Goal: Task Accomplishment & Management: Manage account settings

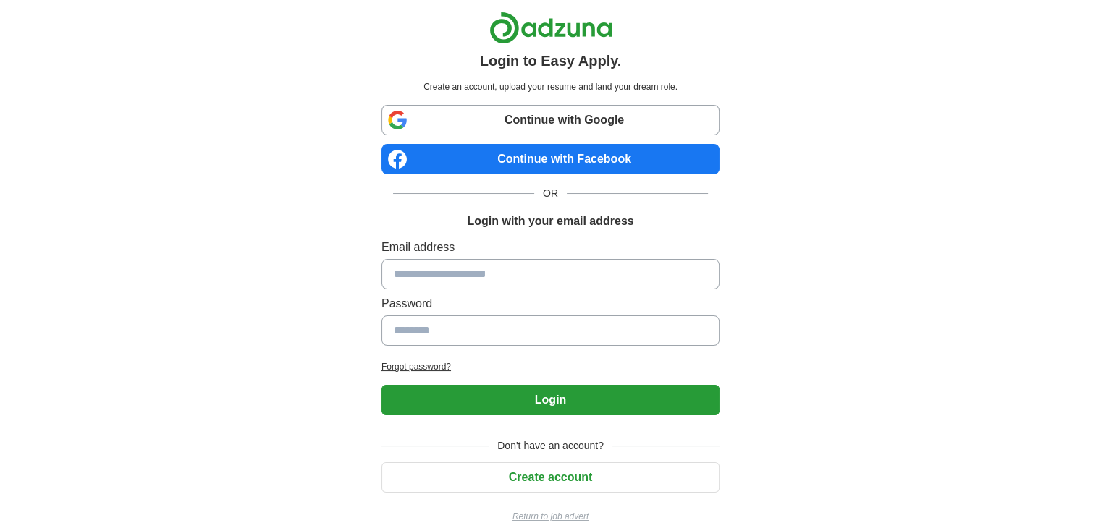
click at [514, 109] on link "Continue with Google" at bounding box center [550, 120] width 338 height 30
click at [552, 117] on link "Continue with Google" at bounding box center [550, 120] width 338 height 30
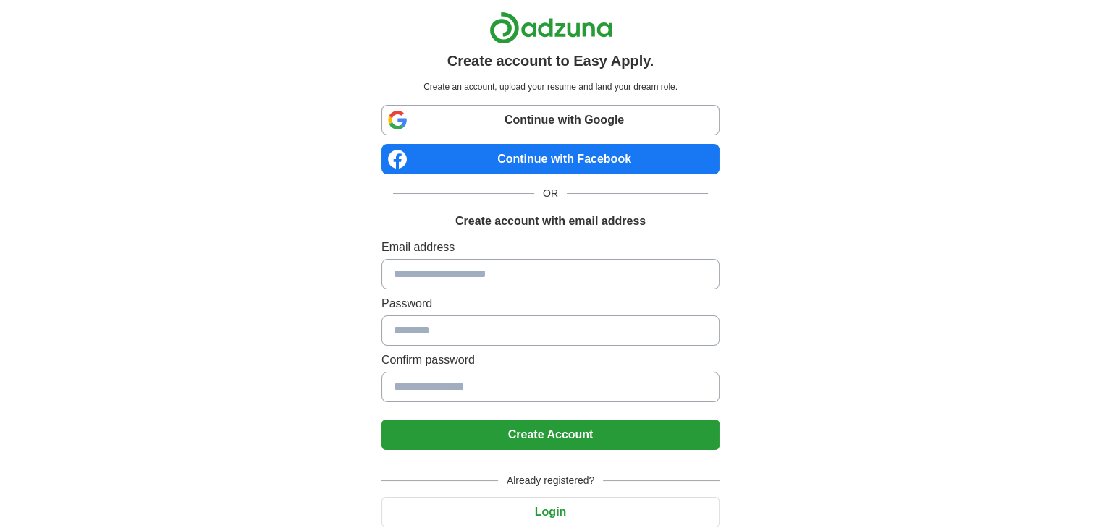
click at [494, 124] on link "Continue with Google" at bounding box center [550, 120] width 338 height 30
click at [646, 122] on link "Continue with Google" at bounding box center [550, 120] width 338 height 30
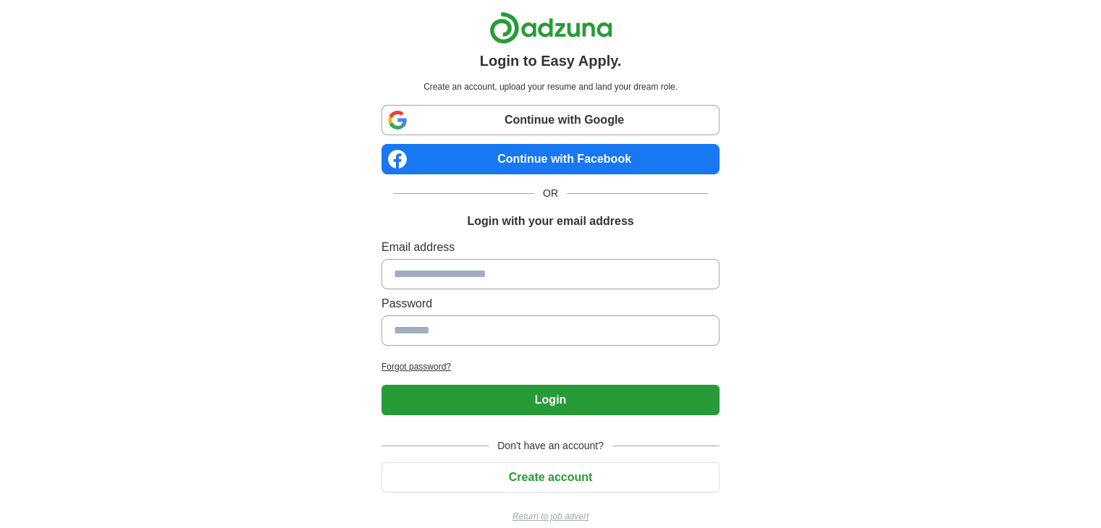
click at [566, 108] on link "Continue with Google" at bounding box center [550, 120] width 338 height 30
